Goal: Information Seeking & Learning: Find specific fact

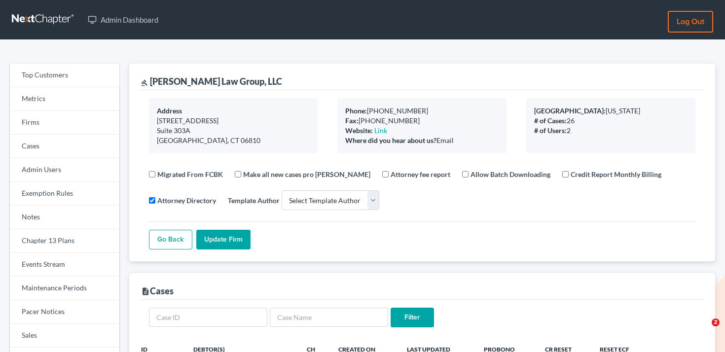
select select
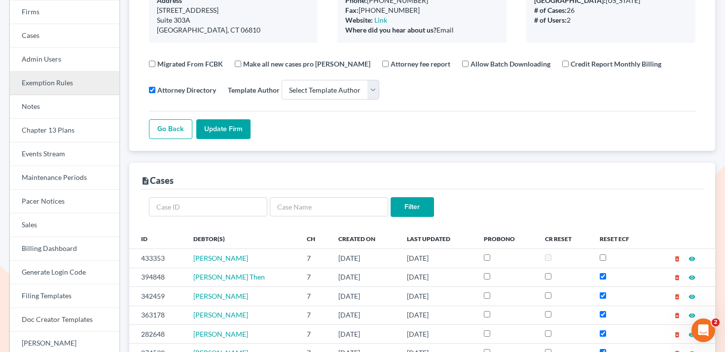
scroll to position [94, 0]
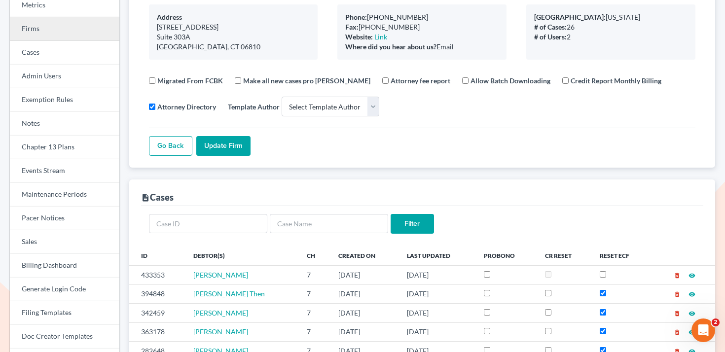
click at [76, 34] on link "Firms" at bounding box center [65, 29] width 110 height 24
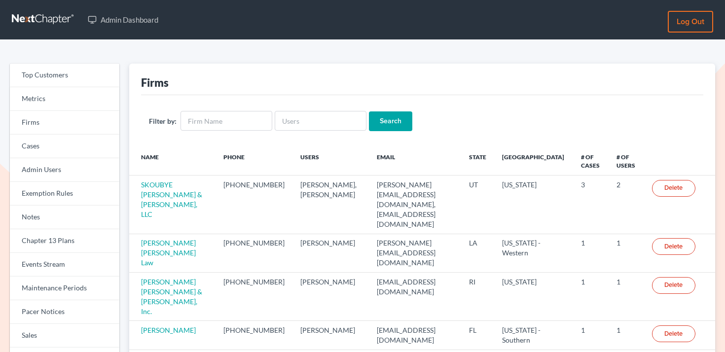
click at [302, 102] on div "Filter by: Search" at bounding box center [422, 121] width 562 height 52
click at [301, 118] on input "text" at bounding box center [321, 121] width 92 height 20
paste input "[PERSON_NAME][EMAIL_ADDRESS][DOMAIN_NAME]"
type input "KIM@thepractice.net"
click at [375, 126] on input "Search" at bounding box center [390, 122] width 43 height 20
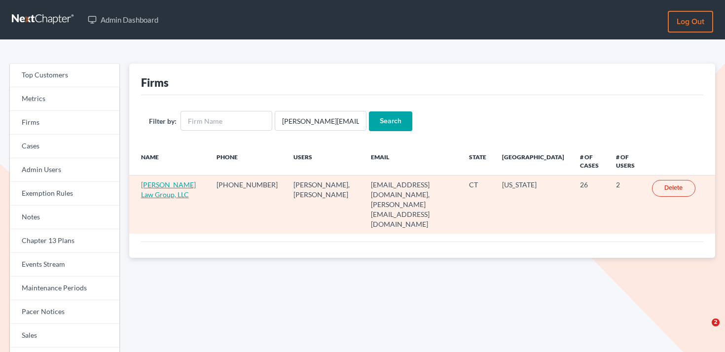
click at [160, 184] on link "Norris Law Group, LLC" at bounding box center [168, 190] width 55 height 18
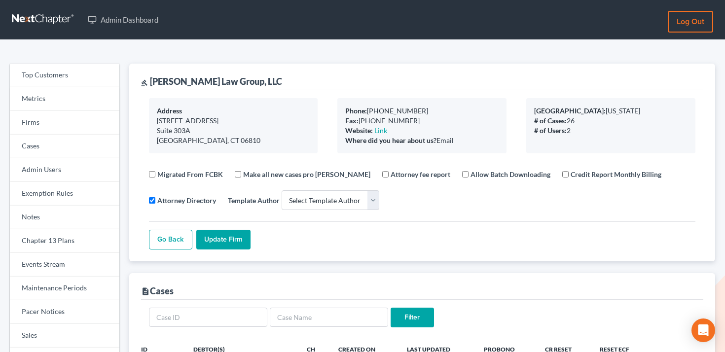
select select
click at [69, 122] on link "Firms" at bounding box center [65, 123] width 110 height 24
select select
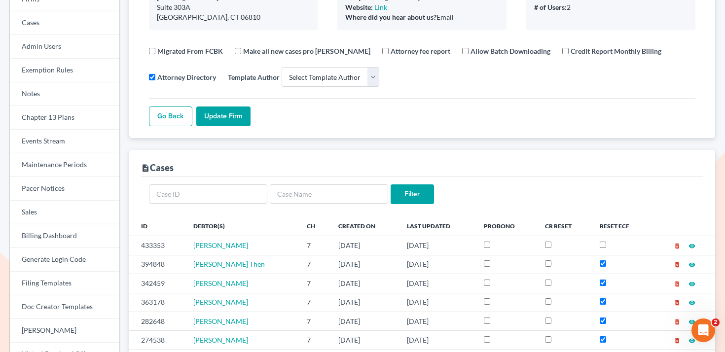
scroll to position [47, 0]
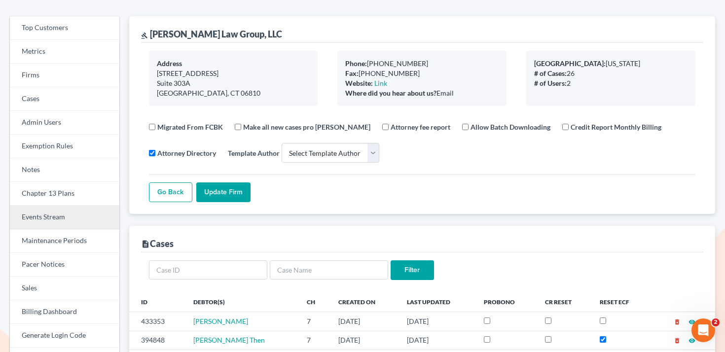
click at [61, 213] on link "Events Stream" at bounding box center [65, 218] width 110 height 24
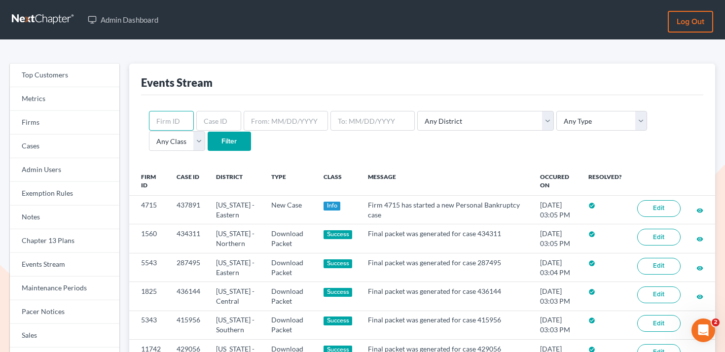
click at [176, 117] on input "text" at bounding box center [171, 121] width 45 height 20
paste input "2329"
type input "2329"
click at [208, 139] on input "Filter" at bounding box center [229, 142] width 43 height 20
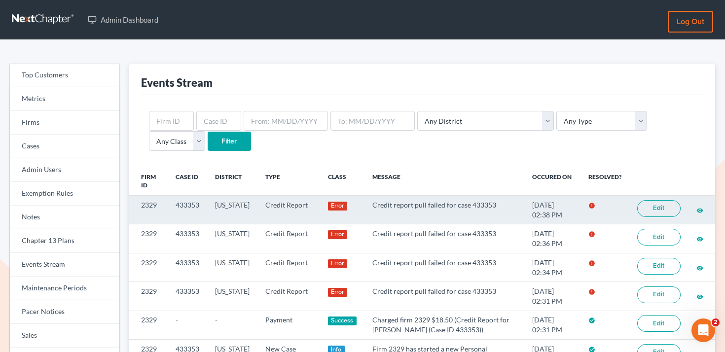
click at [655, 207] on link "Edit" at bounding box center [658, 208] width 43 height 17
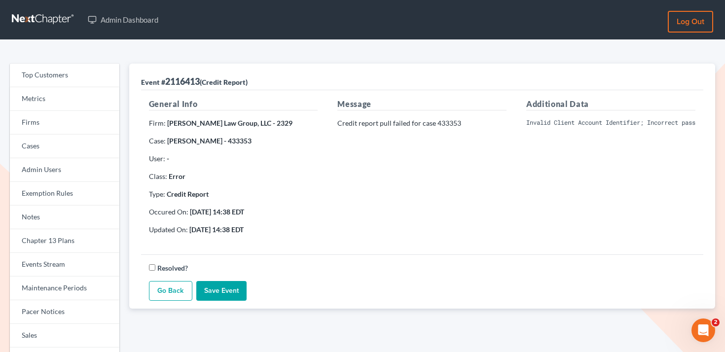
click at [557, 123] on pre "Invalid Client Account Identifier; Incorrect password supplied" at bounding box center [610, 122] width 169 height 9
click at [524, 179] on div "Additional Data Invalid Client Account Identifier; Incorrect password supplied" at bounding box center [611, 170] width 189 height 145
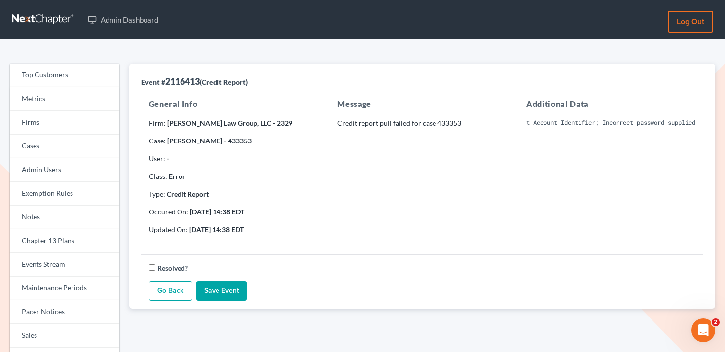
click at [500, 151] on div "Message Credit report pull failed for case 433353" at bounding box center [422, 170] width 189 height 145
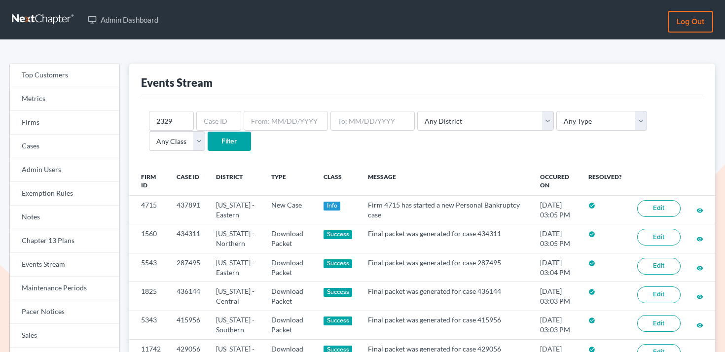
scroll to position [21, 0]
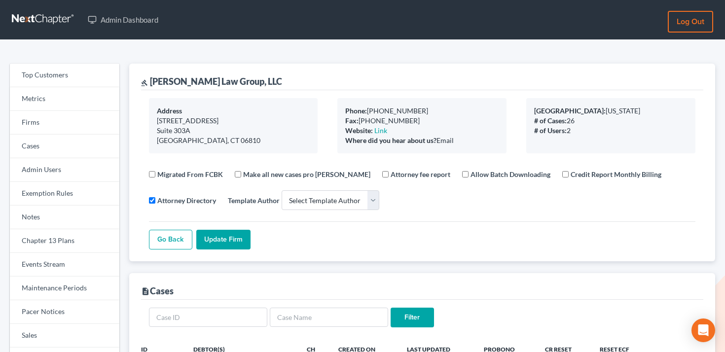
select select
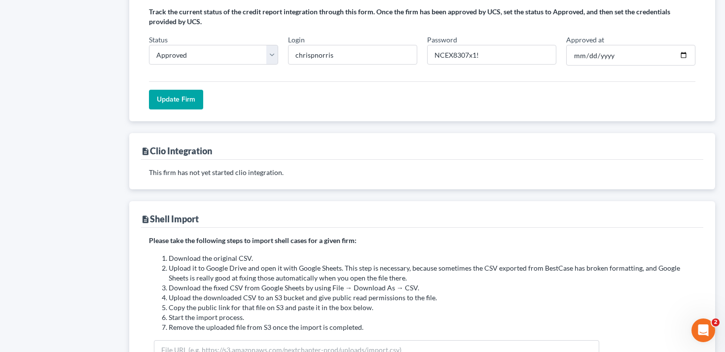
scroll to position [841, 0]
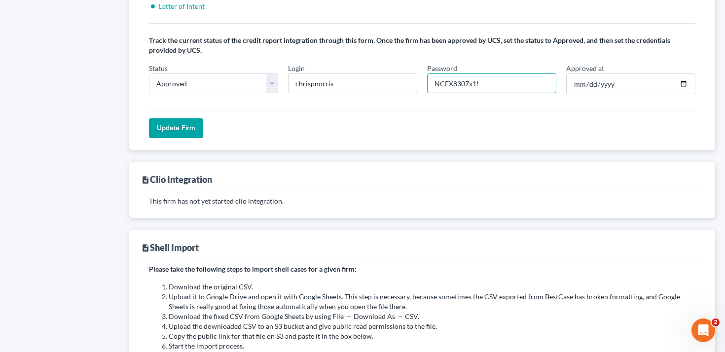
click at [503, 79] on input "NCEX8307x1!" at bounding box center [491, 84] width 129 height 20
click at [504, 84] on input "NCEX8307x1!" at bounding box center [491, 84] width 129 height 20
click at [490, 118] on div "Update Firm" at bounding box center [422, 124] width 547 height 28
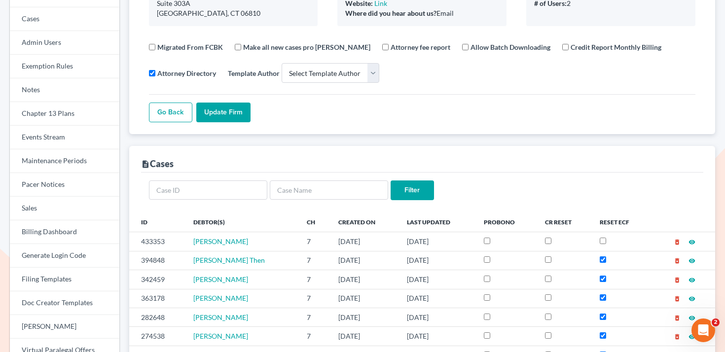
scroll to position [54, 0]
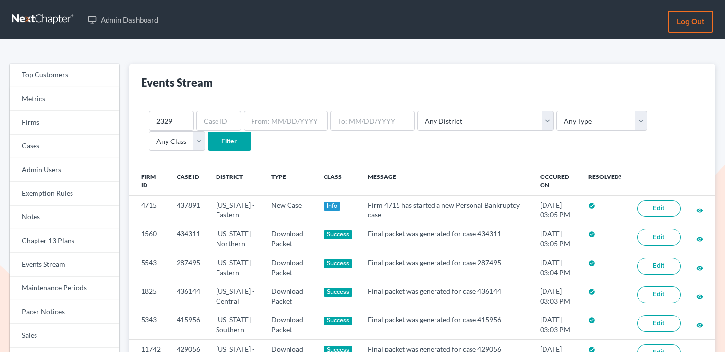
scroll to position [21, 0]
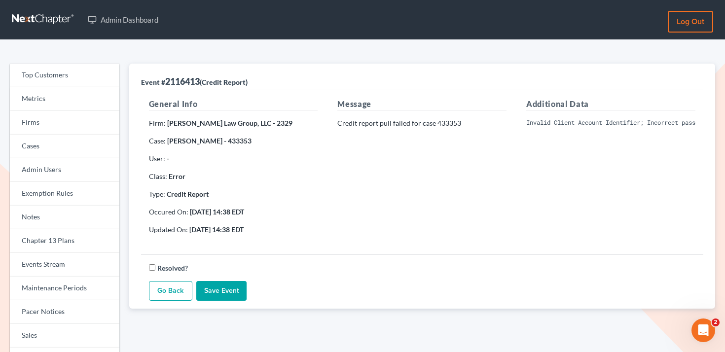
click at [563, 125] on pre "Invalid Client Account Identifier; Incorrect password supplied" at bounding box center [610, 122] width 169 height 9
copy div "Invalid Client Account Identifier; Incorrect password supplied"
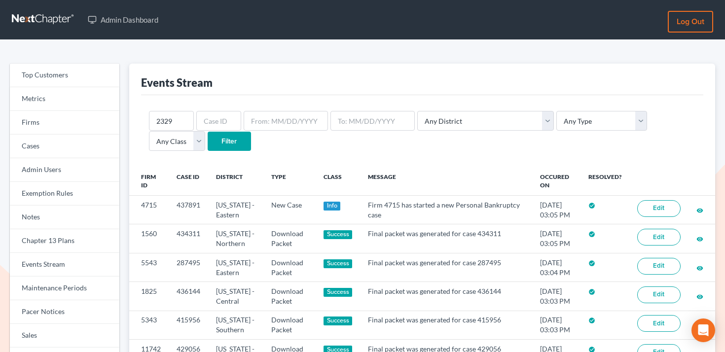
scroll to position [21, 0]
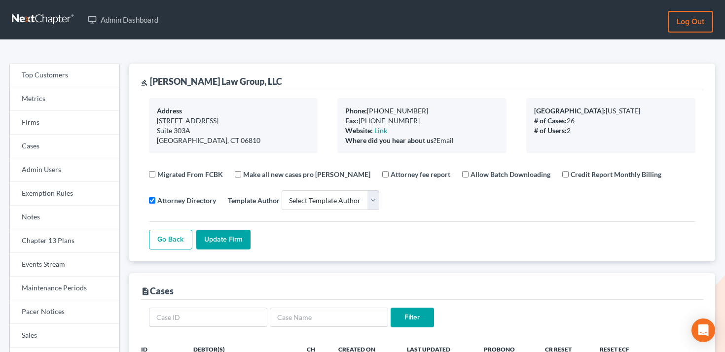
select select
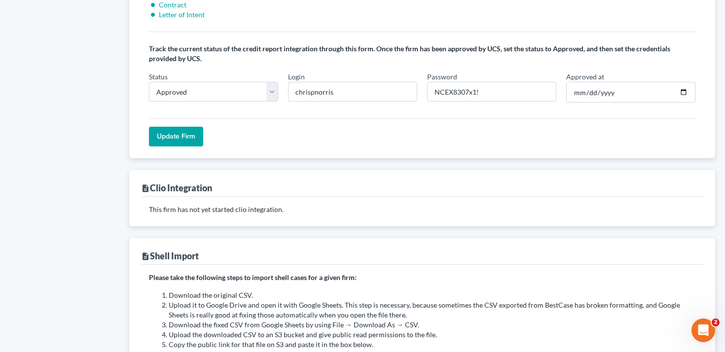
scroll to position [804, 0]
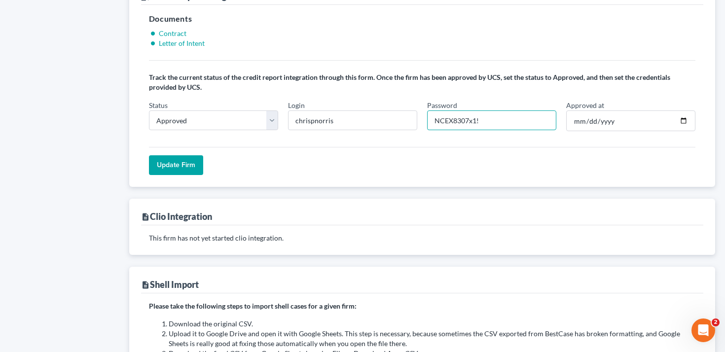
click at [475, 122] on input "NCEX8307x1!" at bounding box center [491, 121] width 129 height 20
click at [251, 60] on hr at bounding box center [422, 60] width 547 height 0
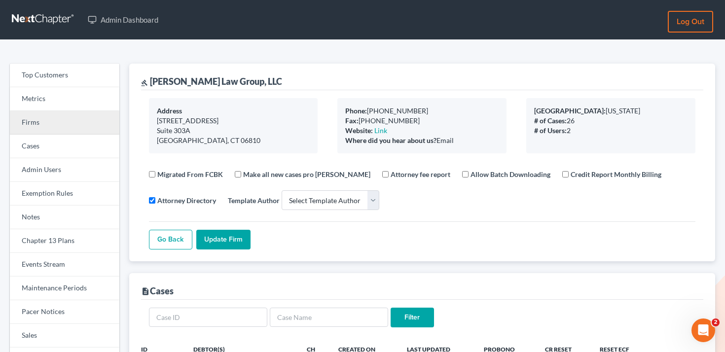
click at [60, 125] on link "Firms" at bounding box center [65, 123] width 110 height 24
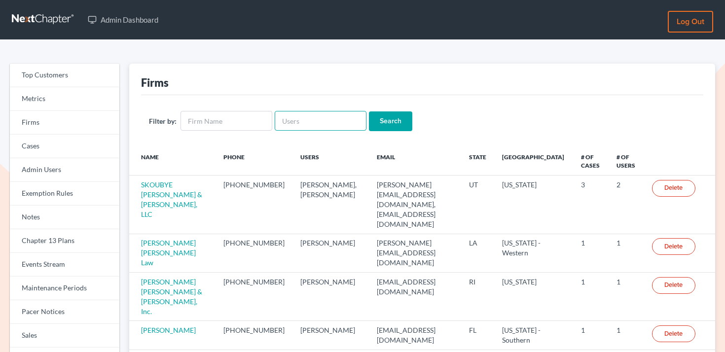
click at [335, 122] on input "text" at bounding box center [321, 121] width 92 height 20
paste input "[PERSON_NAME][EMAIL_ADDRESS][DOMAIN_NAME]"
type input "[PERSON_NAME][EMAIL_ADDRESS][DOMAIN_NAME]"
click at [376, 122] on input "Search" at bounding box center [390, 122] width 43 height 20
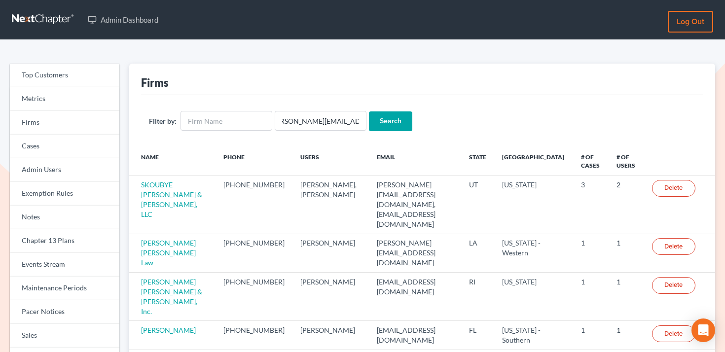
scroll to position [0, 0]
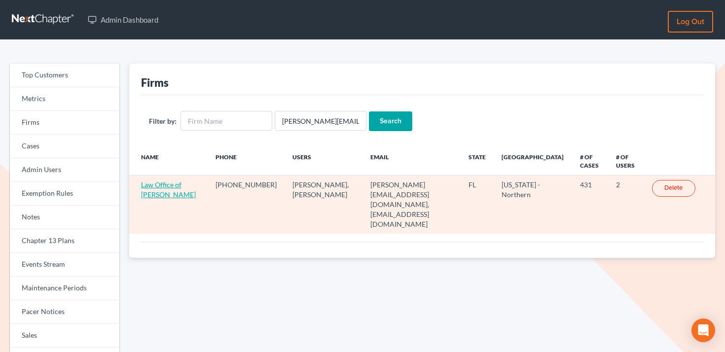
click at [173, 192] on link "Law Office of [PERSON_NAME]" at bounding box center [168, 190] width 55 height 18
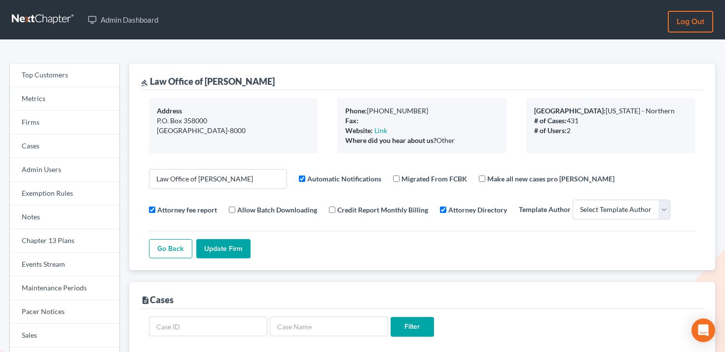
select select
click at [65, 262] on link "Events Stream" at bounding box center [65, 265] width 110 height 24
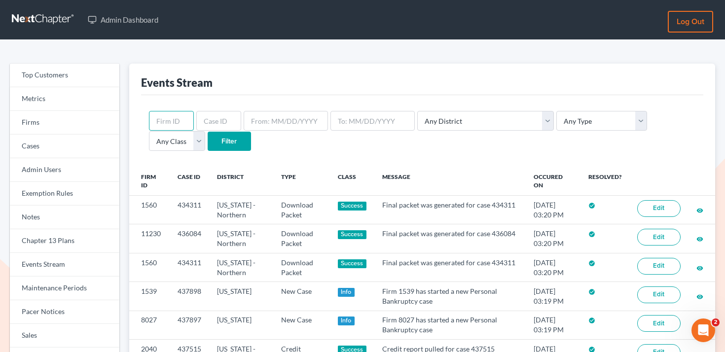
click at [183, 116] on input "text" at bounding box center [171, 121] width 45 height 20
paste input "4360"
type input "4360"
click at [208, 139] on input "Filter" at bounding box center [229, 142] width 43 height 20
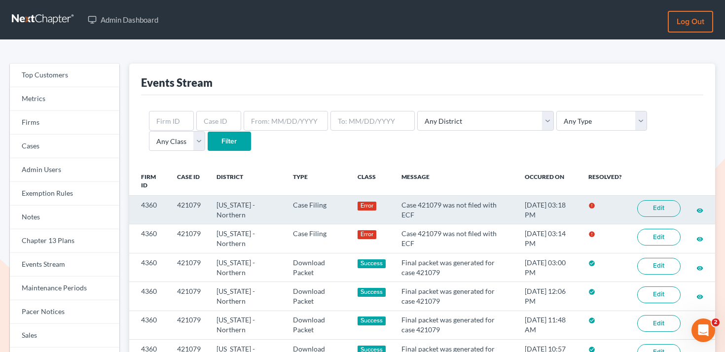
click at [656, 209] on link "Edit" at bounding box center [658, 208] width 43 height 17
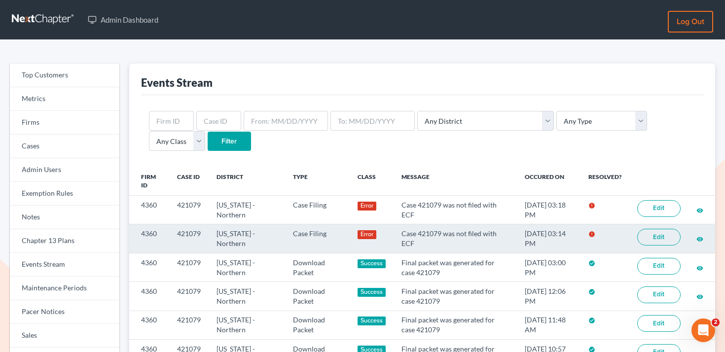
click at [649, 233] on link "Edit" at bounding box center [658, 237] width 43 height 17
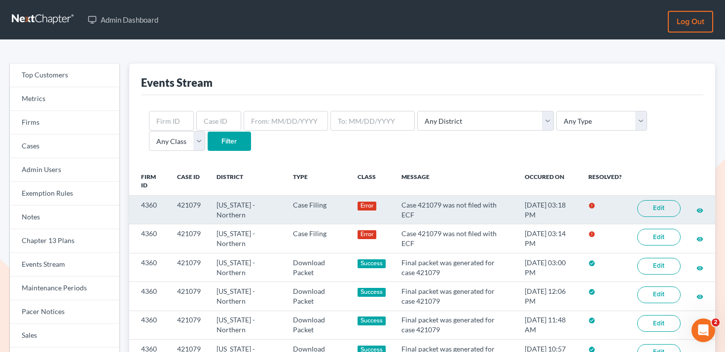
click at [194, 202] on td "421079" at bounding box center [188, 210] width 39 height 29
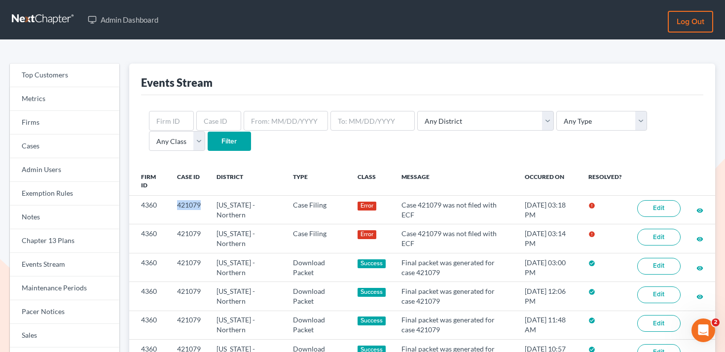
copy td "421079"
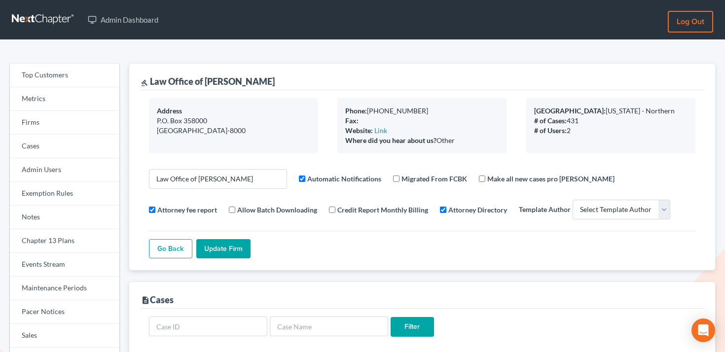
select select
click at [50, 262] on link "Events Stream" at bounding box center [65, 265] width 110 height 24
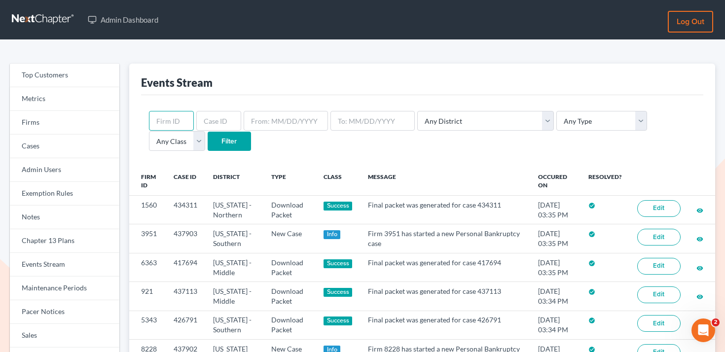
click at [173, 125] on input "text" at bounding box center [171, 121] width 45 height 20
paste input "4360"
type input "4360"
click at [208, 132] on input "Filter" at bounding box center [229, 142] width 43 height 20
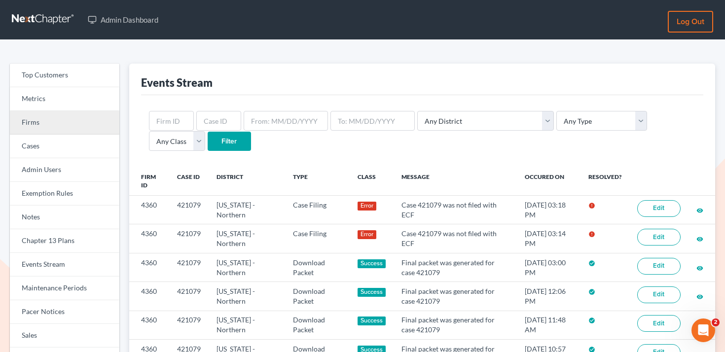
click at [101, 119] on link "Firms" at bounding box center [65, 123] width 110 height 24
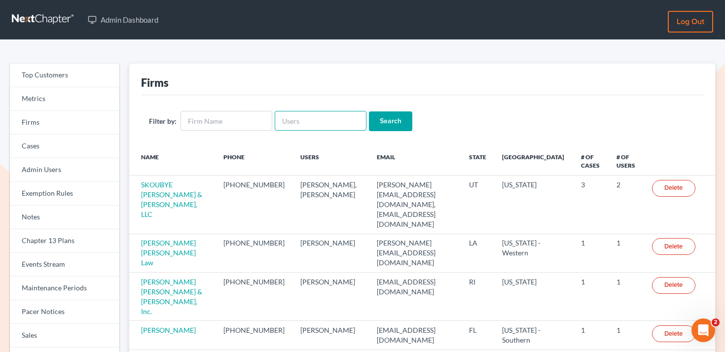
click at [328, 120] on input "text" at bounding box center [321, 121] width 92 height 20
paste input "[EMAIL_ADDRESS][DOMAIN_NAME]"
type input "[EMAIL_ADDRESS][DOMAIN_NAME]"
click at [388, 127] on input "Search" at bounding box center [390, 122] width 43 height 20
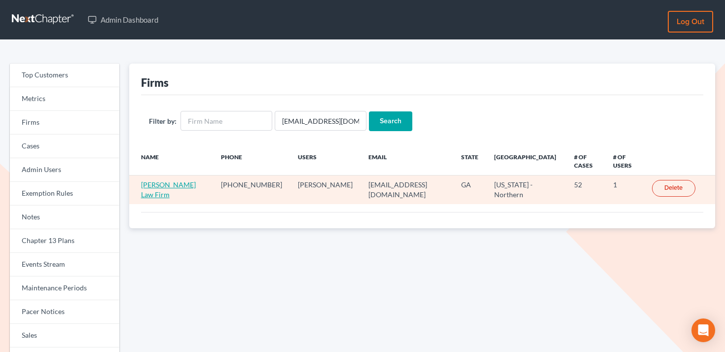
click at [182, 181] on link "[PERSON_NAME] Law Firm" at bounding box center [168, 190] width 55 height 18
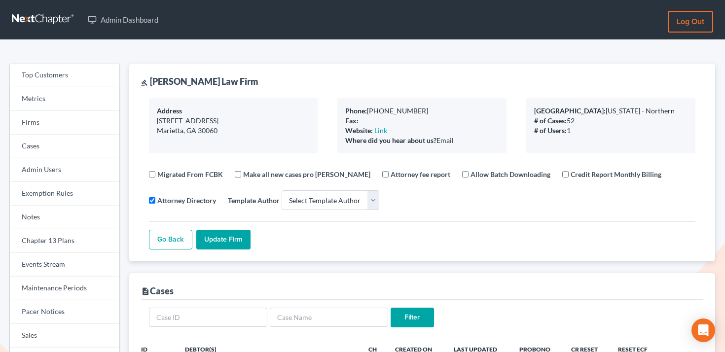
select select
click at [598, 112] on div "Primary District: Georgia - Northern" at bounding box center [610, 111] width 153 height 10
click at [593, 112] on div "Primary District: Georgia - Northern" at bounding box center [610, 111] width 153 height 10
drag, startPoint x: 587, startPoint y: 111, endPoint x: 667, endPoint y: 110, distance: 79.4
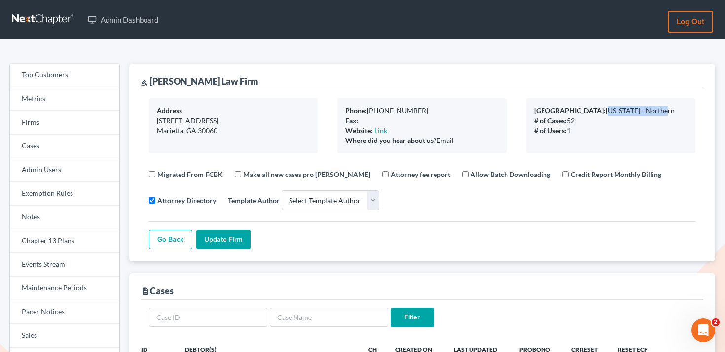
click at [667, 110] on div "Primary District: Georgia - Northern" at bounding box center [610, 111] width 153 height 10
copy div "Georgia - Northern"
click at [66, 108] on link "Metrics" at bounding box center [65, 99] width 110 height 24
click at [66, 119] on link "Firms" at bounding box center [65, 123] width 110 height 24
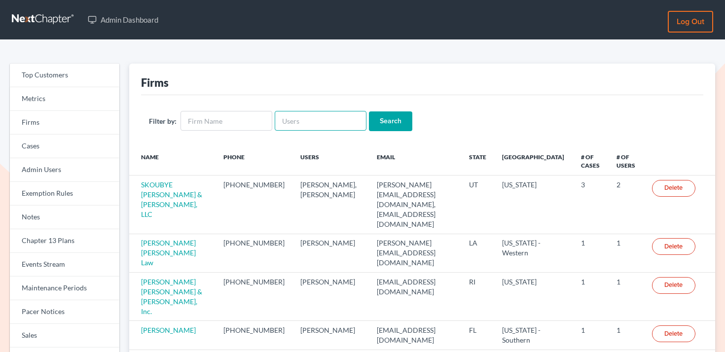
click at [304, 116] on input "text" at bounding box center [321, 121] width 92 height 20
paste input "[PERSON_NAME][EMAIL_ADDRESS][DOMAIN_NAME]"
type input "[PERSON_NAME][EMAIL_ADDRESS][DOMAIN_NAME]"
click at [386, 119] on input "Search" at bounding box center [390, 122] width 43 height 20
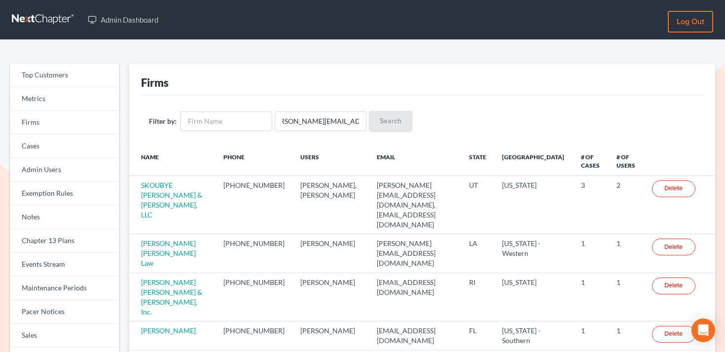
scroll to position [0, 0]
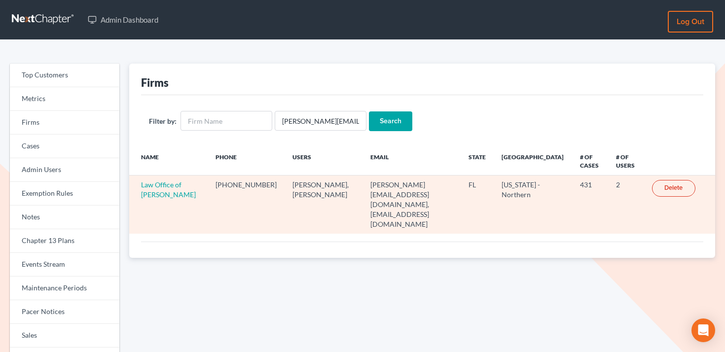
click at [164, 189] on td "Law Office of [PERSON_NAME]" at bounding box center [168, 205] width 79 height 58
click at [164, 181] on link "Law Office of [PERSON_NAME]" at bounding box center [168, 190] width 55 height 18
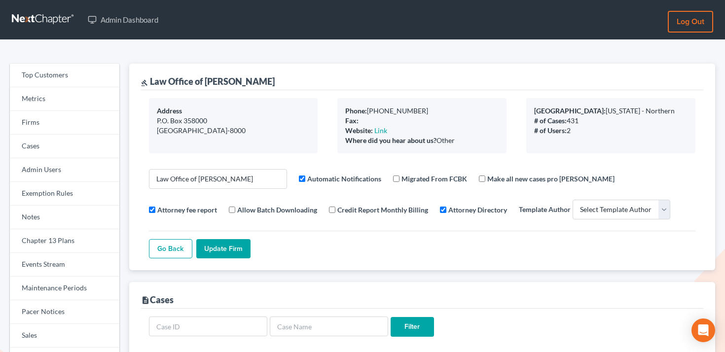
select select
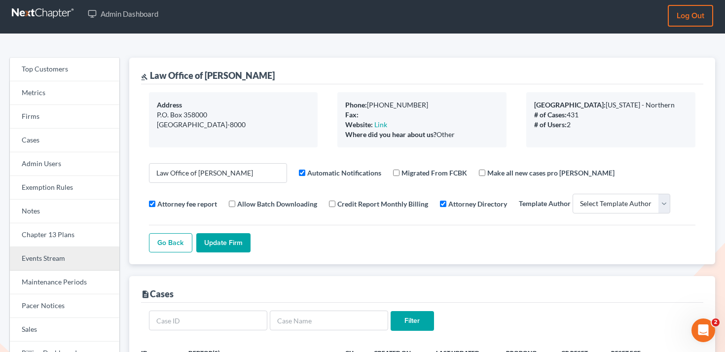
scroll to position [7, 0]
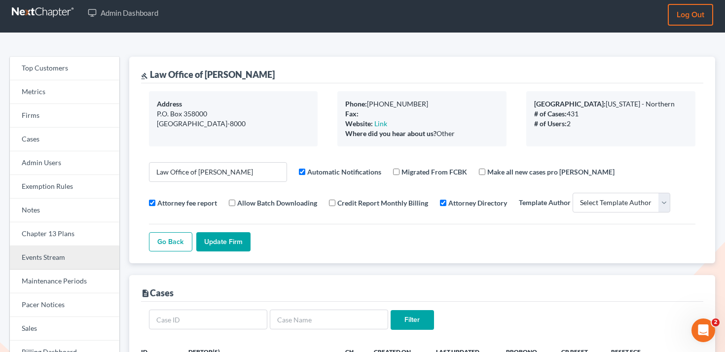
click at [68, 261] on link "Events Stream" at bounding box center [65, 258] width 110 height 24
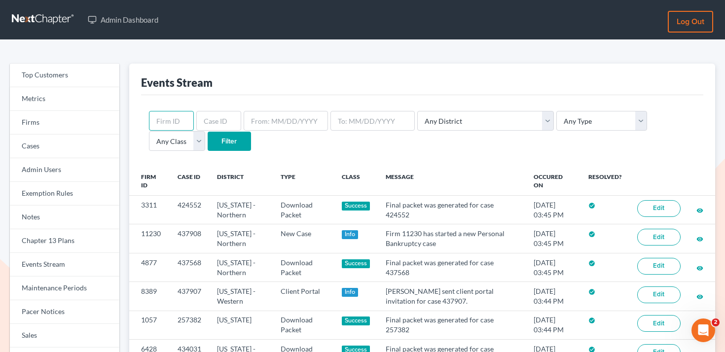
click at [179, 118] on input "text" at bounding box center [171, 121] width 45 height 20
paste input "4360"
type input "4360"
click at [208, 140] on input "Filter" at bounding box center [229, 142] width 43 height 20
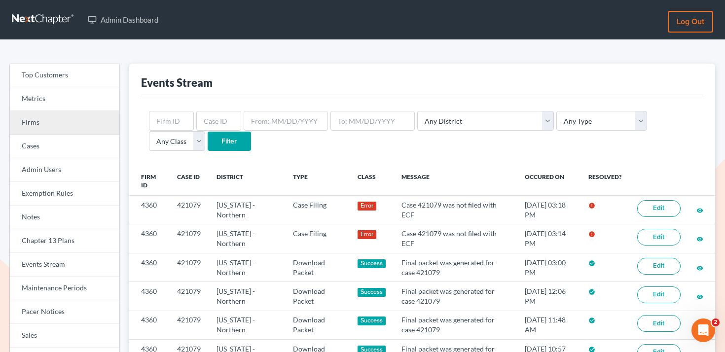
click at [87, 115] on link "Firms" at bounding box center [65, 123] width 110 height 24
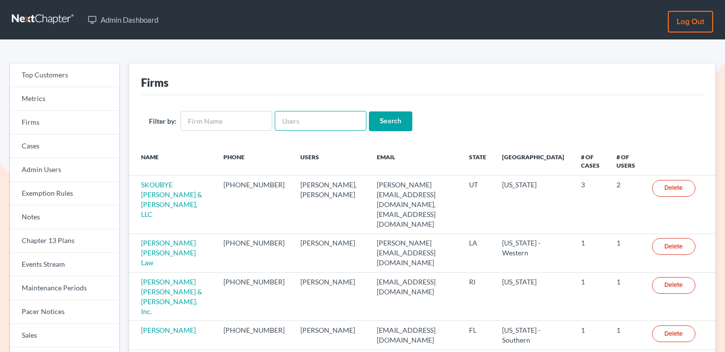
click at [320, 127] on input "text" at bounding box center [321, 121] width 92 height 20
paste input "[PERSON_NAME][EMAIL_ADDRESS][DOMAIN_NAME]"
type input "[PERSON_NAME][EMAIL_ADDRESS][DOMAIN_NAME]"
click at [381, 128] on input "Search" at bounding box center [390, 122] width 43 height 20
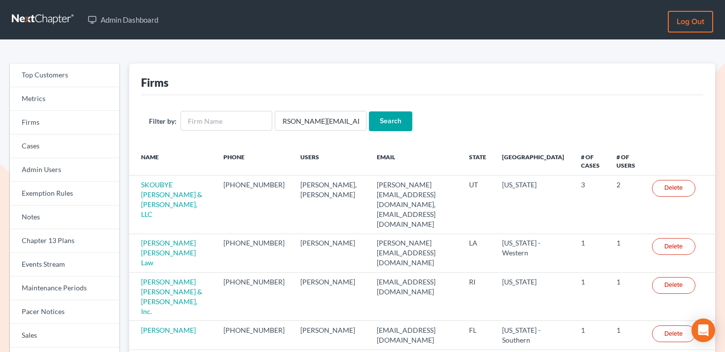
scroll to position [0, 0]
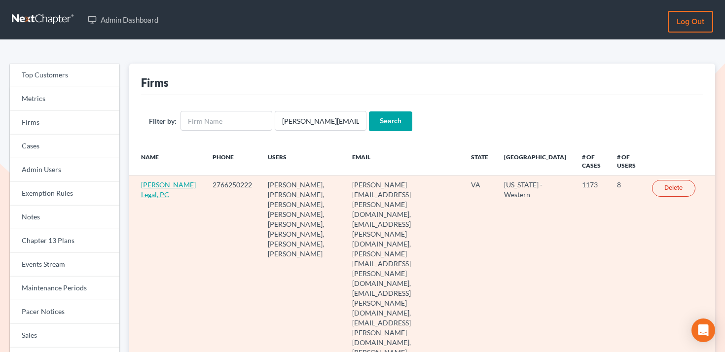
click at [158, 188] on link "[PERSON_NAME] Legal, PC" at bounding box center [168, 190] width 55 height 18
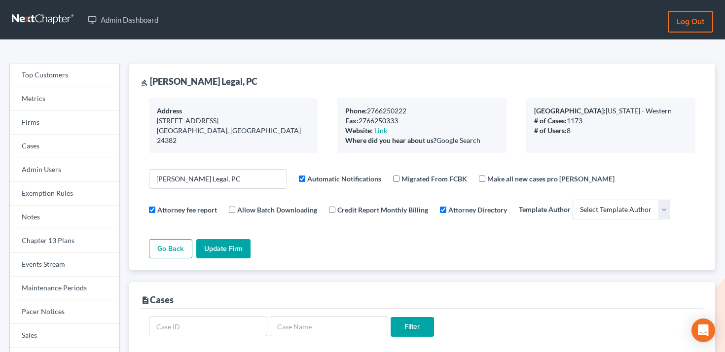
select select
drag, startPoint x: 224, startPoint y: 84, endPoint x: 151, endPoint y: 81, distance: 72.6
click at [151, 81] on div "gavel [PERSON_NAME] Legal, PC" at bounding box center [422, 77] width 562 height 27
copy div "[PERSON_NAME] Legal, PC"
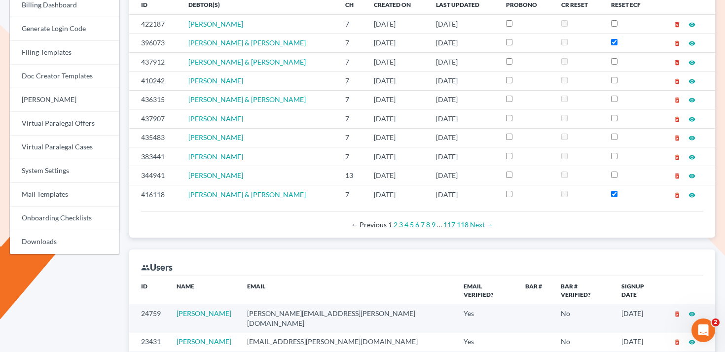
scroll to position [479, 0]
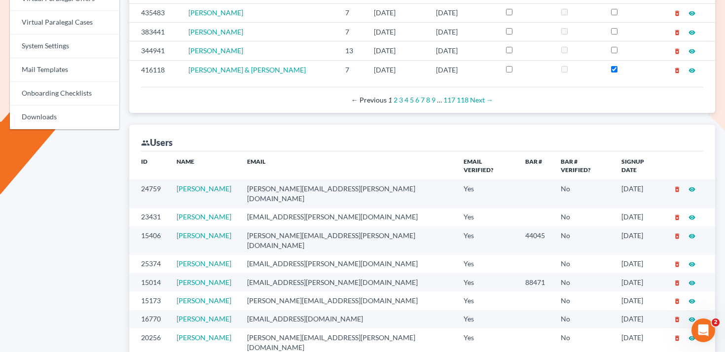
drag, startPoint x: 243, startPoint y: 273, endPoint x: 163, endPoint y: 272, distance: 79.4
click at [164, 292] on tr "15173 [PERSON_NAME] [PERSON_NAME][EMAIL_ADDRESS][DOMAIN_NAME] Yes No [DATE] del…" at bounding box center [422, 301] width 586 height 18
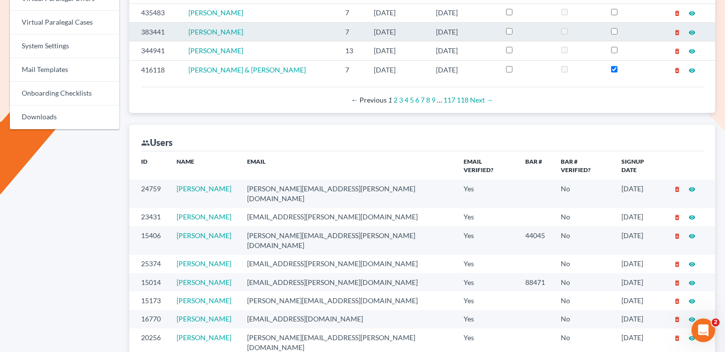
copy tr "[PERSON_NAME]"
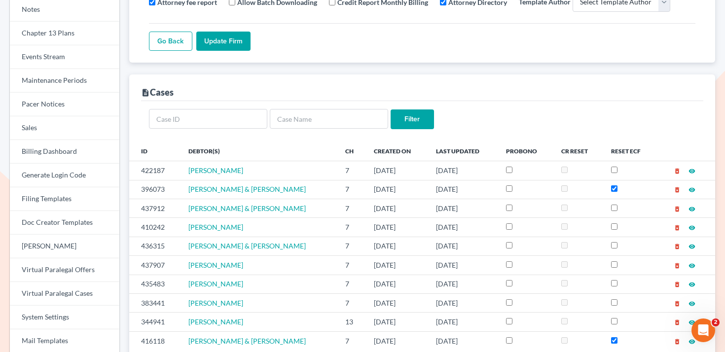
scroll to position [208, 0]
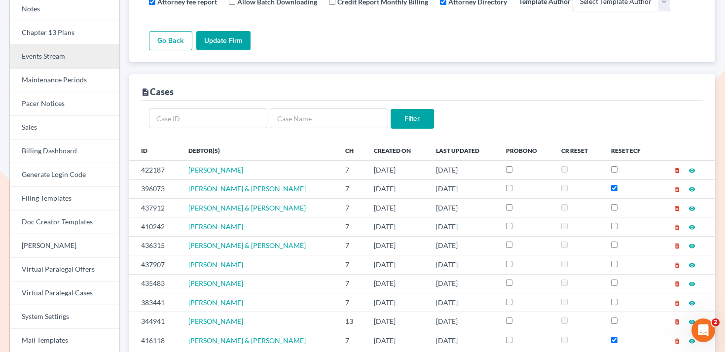
click at [63, 64] on link "Events Stream" at bounding box center [65, 57] width 110 height 24
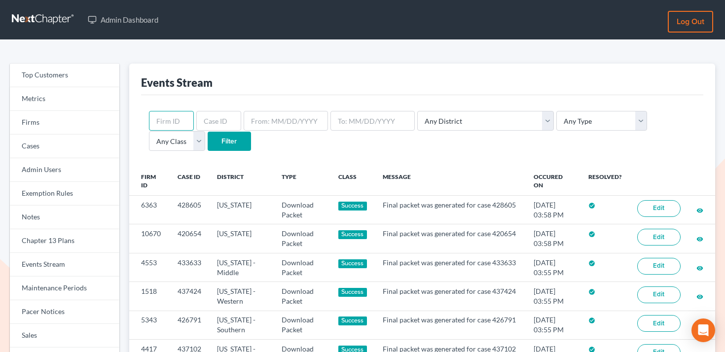
click at [167, 119] on input "text" at bounding box center [171, 121] width 45 height 20
paste input "8389"
type input "8389"
click at [208, 138] on input "Filter" at bounding box center [229, 142] width 43 height 20
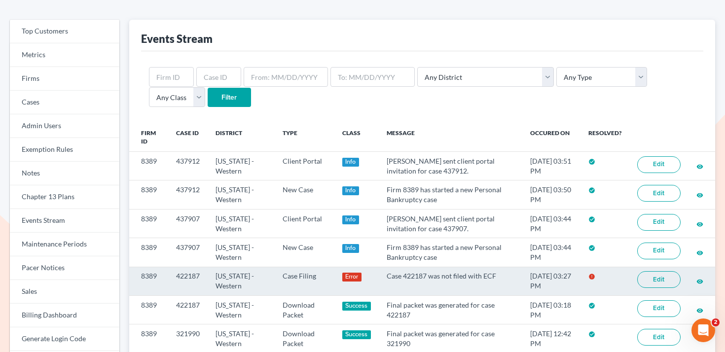
scroll to position [44, 0]
click at [661, 281] on link "Edit" at bounding box center [658, 279] width 43 height 17
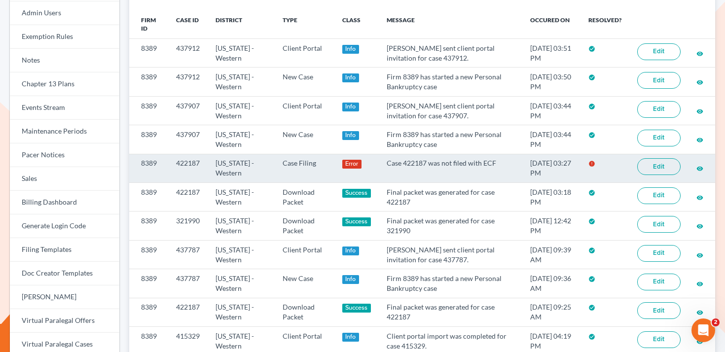
scroll to position [157, 0]
click at [191, 161] on td "422187" at bounding box center [187, 167] width 39 height 29
copy td "422187"
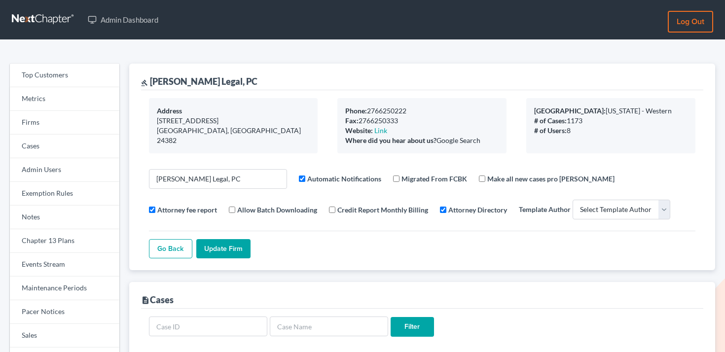
select select
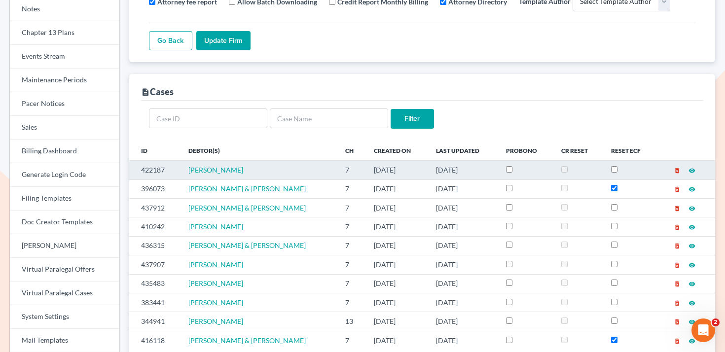
drag, startPoint x: 266, startPoint y: 171, endPoint x: 187, endPoint y: 168, distance: 79.5
click at [187, 168] on td "[PERSON_NAME]" at bounding box center [259, 170] width 157 height 19
copy span "[PERSON_NAME]"
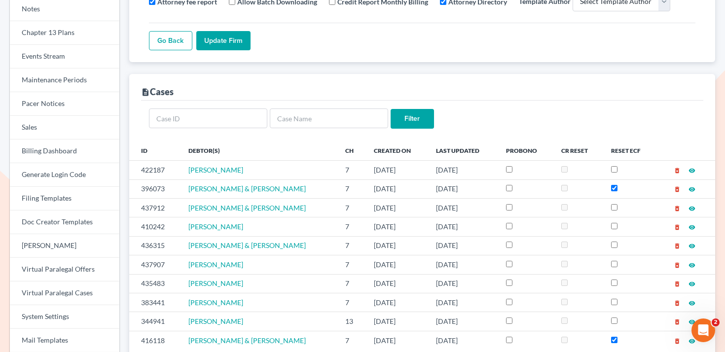
copy span "[PERSON_NAME]"
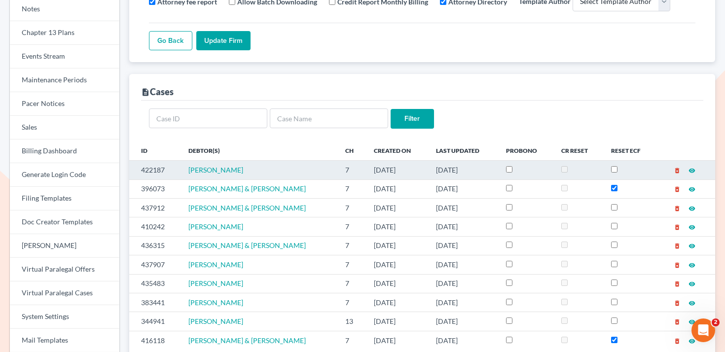
click at [151, 170] on td "422187" at bounding box center [154, 170] width 51 height 19
copy td "422187"
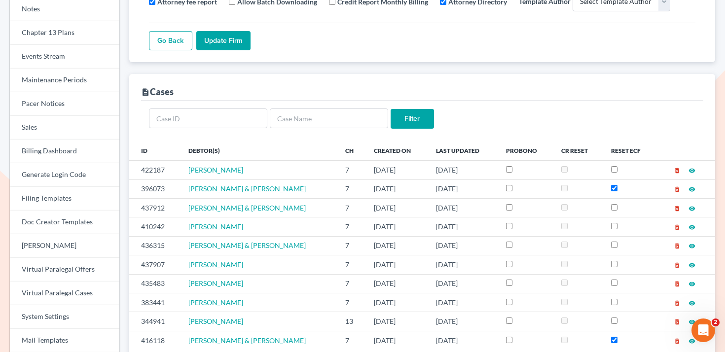
click at [321, 41] on div "Go Back Update Firm" at bounding box center [422, 37] width 547 height 28
